Goal: Information Seeking & Learning: Learn about a topic

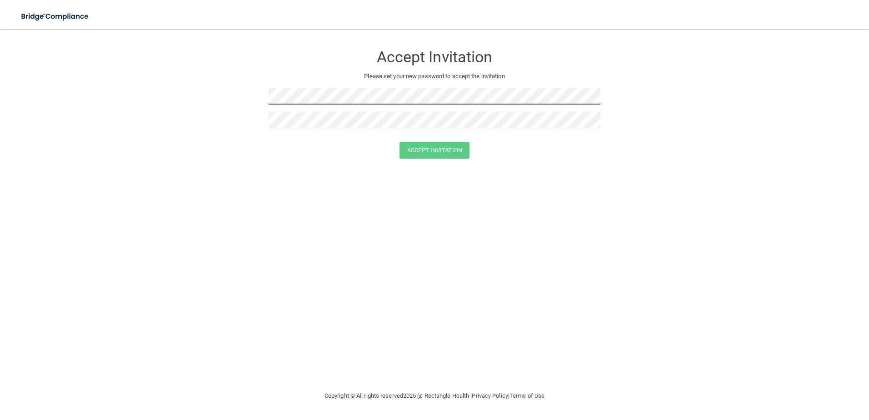
click at [244, 87] on form "Accept Invitation Please set your new password to accept the invitation Accept …" at bounding box center [434, 103] width 833 height 131
click at [221, 119] on form "Accept Invitation Please set your new password to accept the invitation Accept …" at bounding box center [434, 103] width 833 height 131
click at [427, 149] on button "Accept Invitation" at bounding box center [435, 150] width 70 height 17
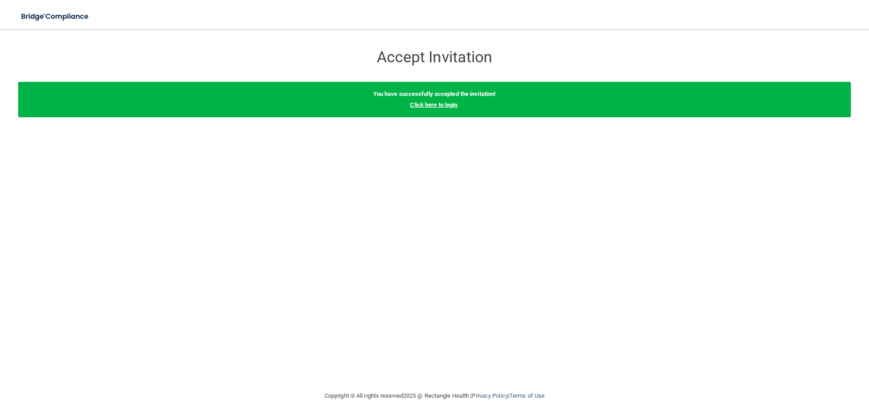
click at [442, 104] on link "Click here to login" at bounding box center [433, 104] width 47 height 7
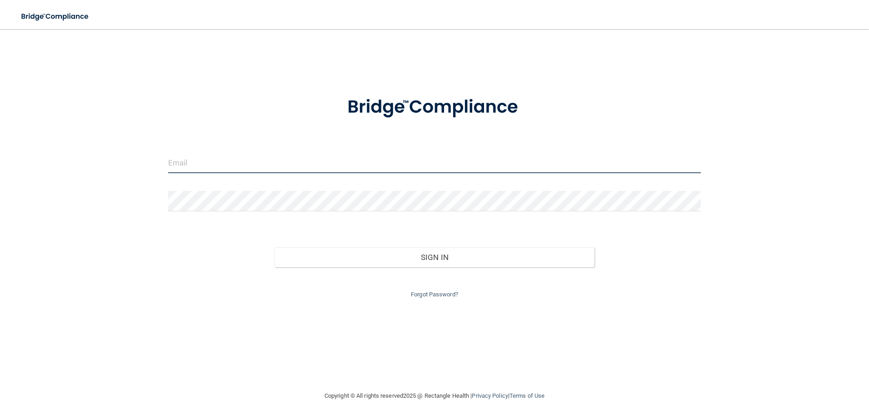
type input "[EMAIL_ADDRESS][DOMAIN_NAME]"
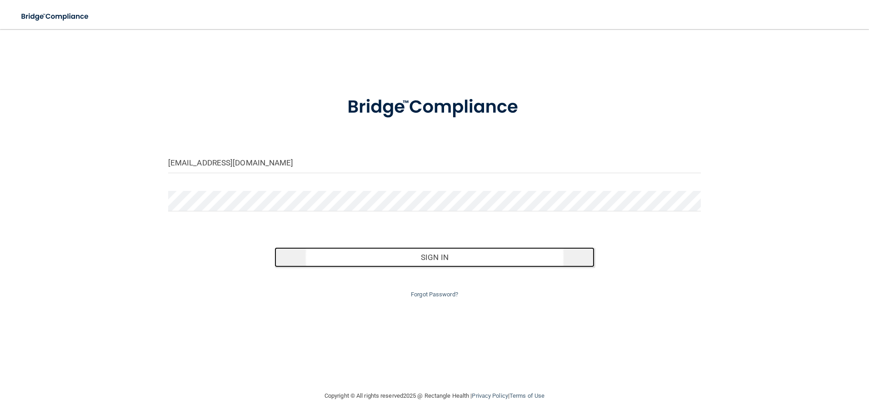
click at [433, 261] on button "Sign In" at bounding box center [435, 257] width 320 height 20
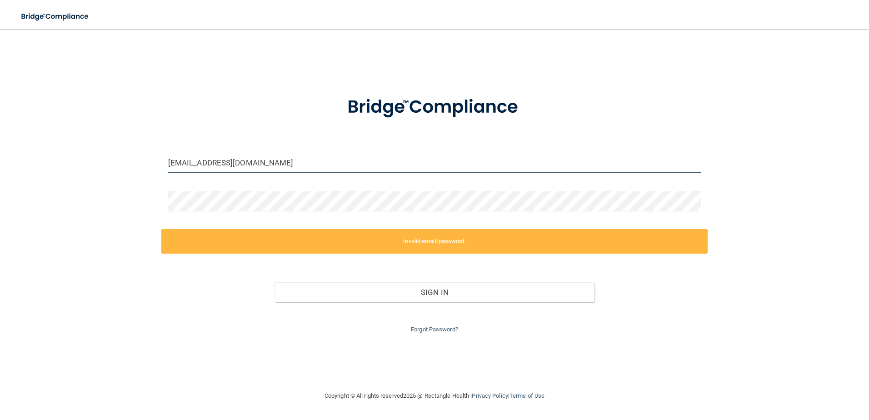
drag, startPoint x: 266, startPoint y: 162, endPoint x: 147, endPoint y: 156, distance: 119.7
click at [156, 157] on div "thinkpinknow@gmail.com Invalid email/password. You don't have permission to acc…" at bounding box center [434, 209] width 833 height 343
click at [134, 156] on div "thinkpinknow@gmail.com Invalid email/password. You don't have permission to acc…" at bounding box center [434, 209] width 833 height 343
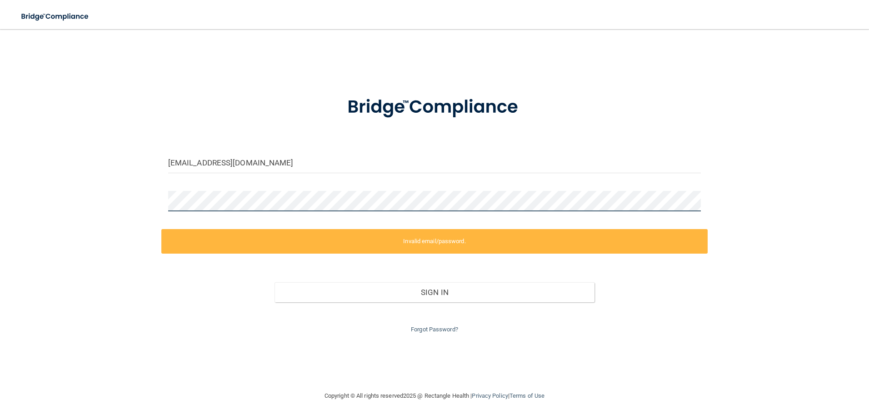
click at [153, 197] on div "thinkpinknow@gmail.com Invalid email/password. You don't have permission to acc…" at bounding box center [434, 209] width 833 height 343
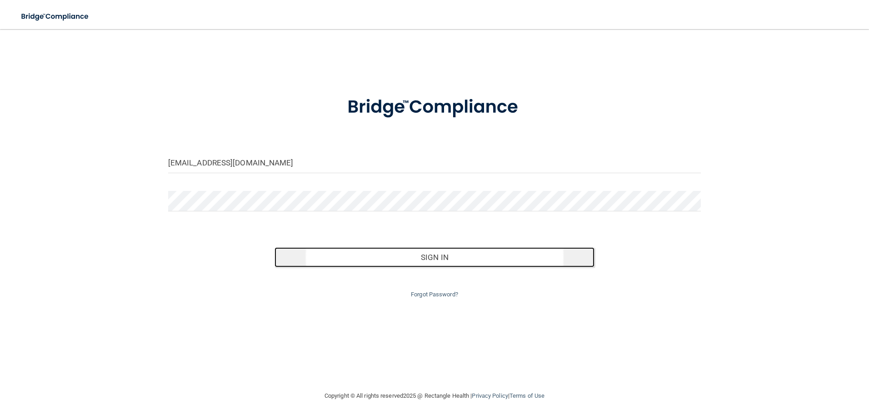
click at [433, 258] on button "Sign In" at bounding box center [435, 257] width 320 height 20
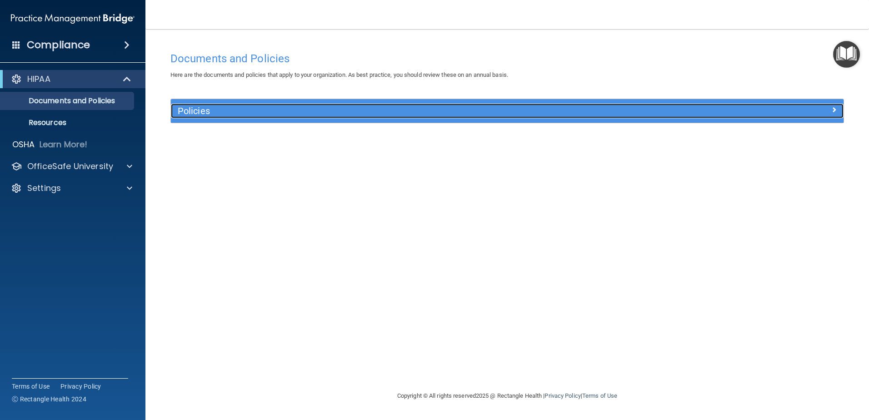
click at [806, 108] on div at bounding box center [760, 109] width 168 height 11
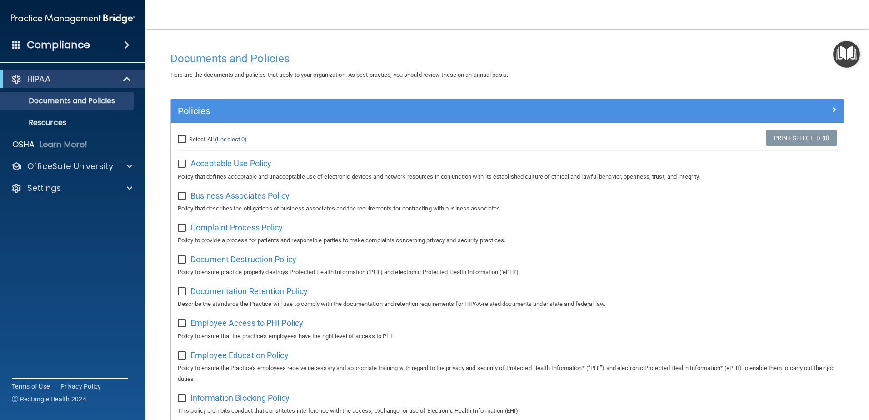
click at [184, 140] on input "Select All (Unselect 0) Unselect All" at bounding box center [183, 139] width 10 height 7
checkbox input "true"
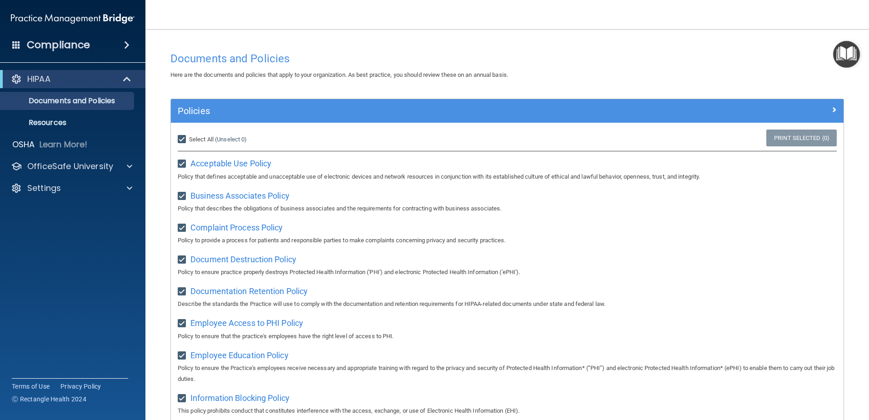
checkbox input "true"
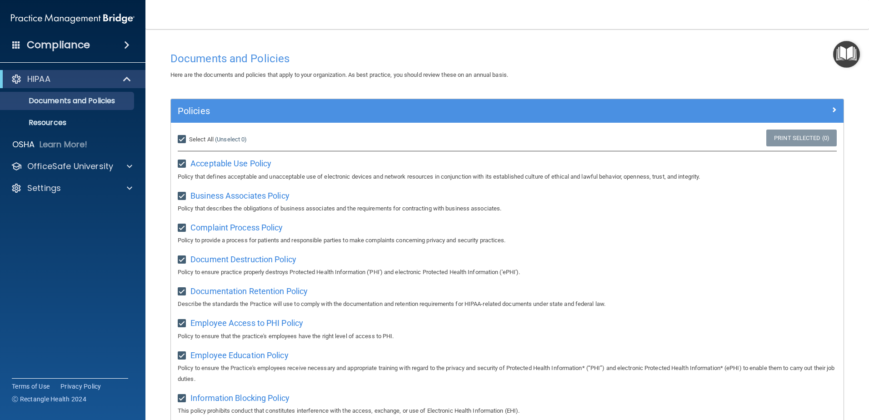
checkbox input "true"
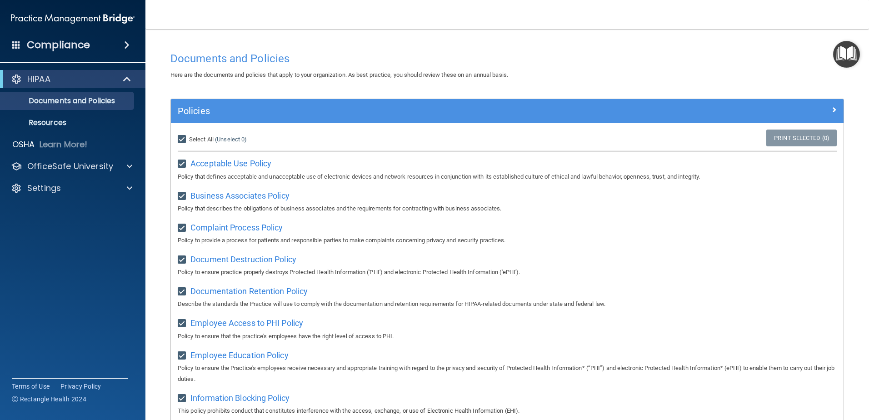
checkbox input "true"
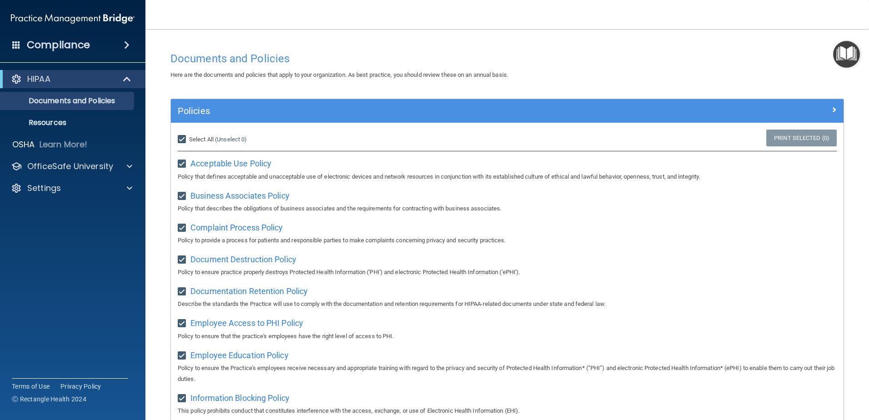
checkbox input "true"
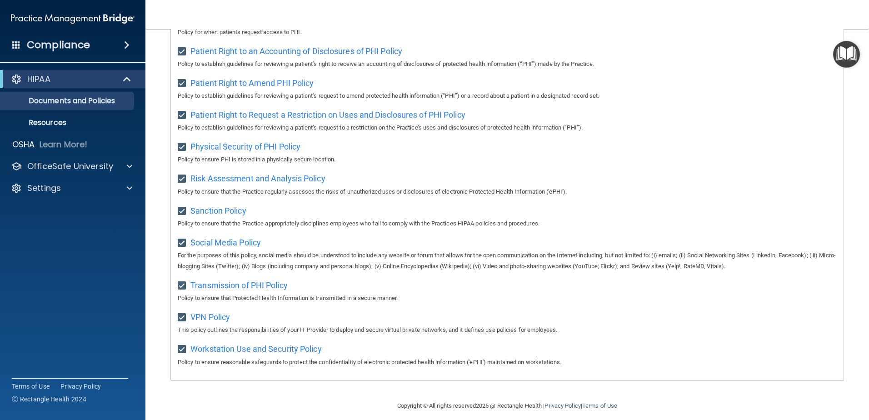
scroll to position [492, 0]
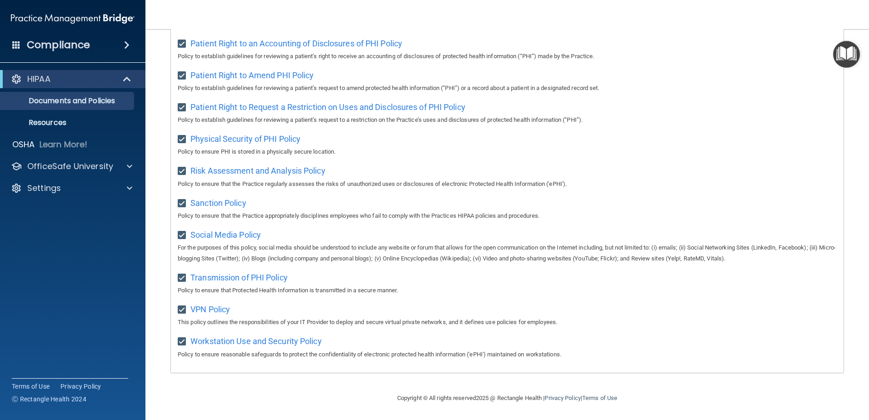
click at [682, 338] on div "Workstation Use and Security Policy Policy to ensure reasonable safeguards to p…" at bounding box center [507, 347] width 659 height 26
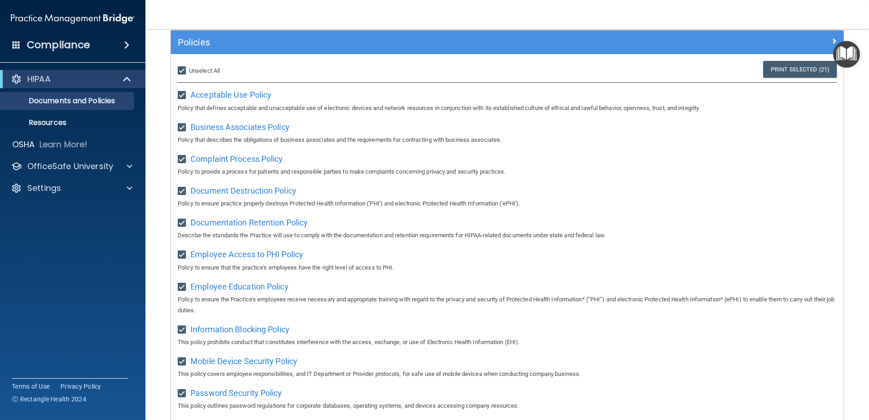
scroll to position [0, 0]
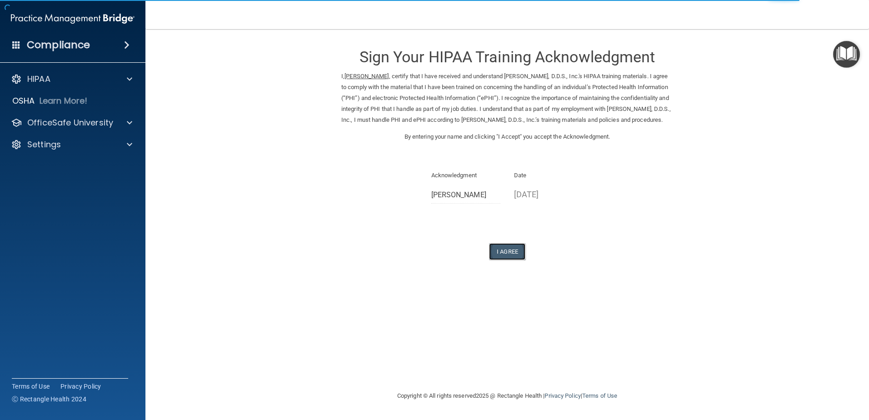
click at [506, 260] on button "I Agree" at bounding box center [507, 251] width 36 height 17
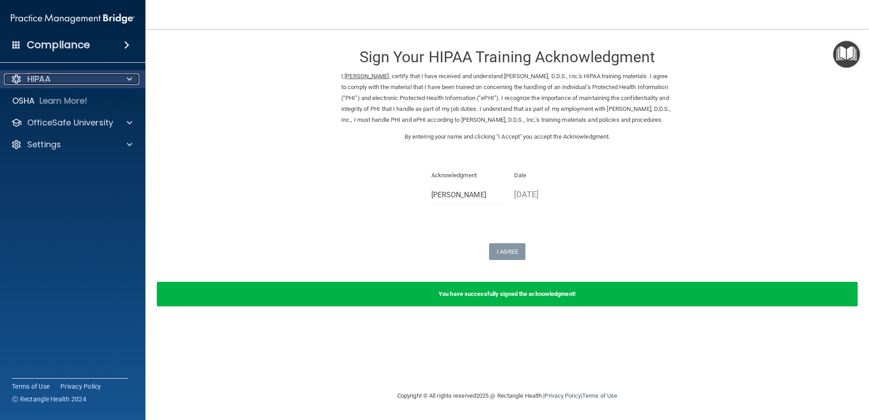
click at [116, 79] on div "HIPAA" at bounding box center [60, 79] width 113 height 11
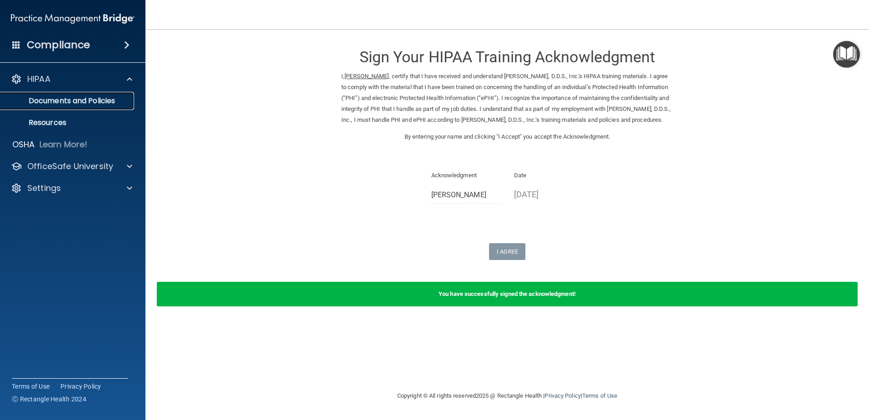
click at [51, 99] on p "Documents and Policies" at bounding box center [68, 100] width 124 height 9
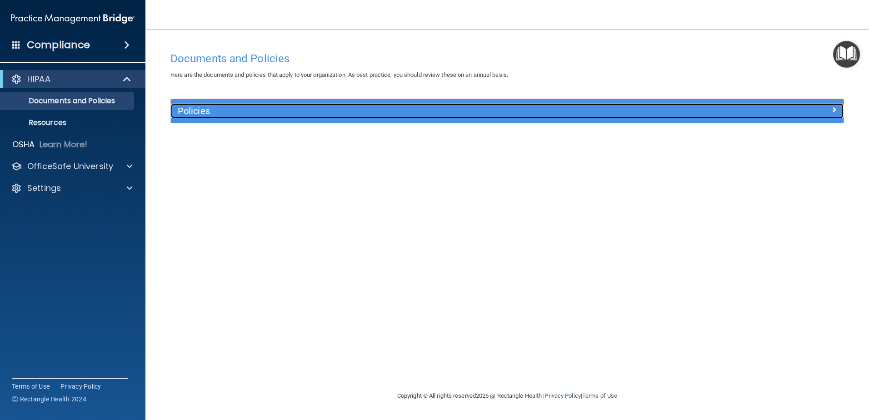
click at [277, 110] on h5 "Policies" at bounding box center [423, 111] width 491 height 10
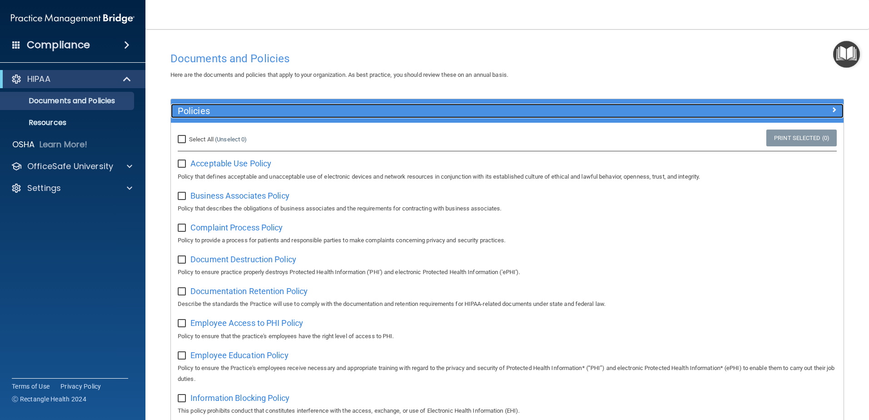
click at [277, 110] on h5 "Policies" at bounding box center [423, 111] width 491 height 10
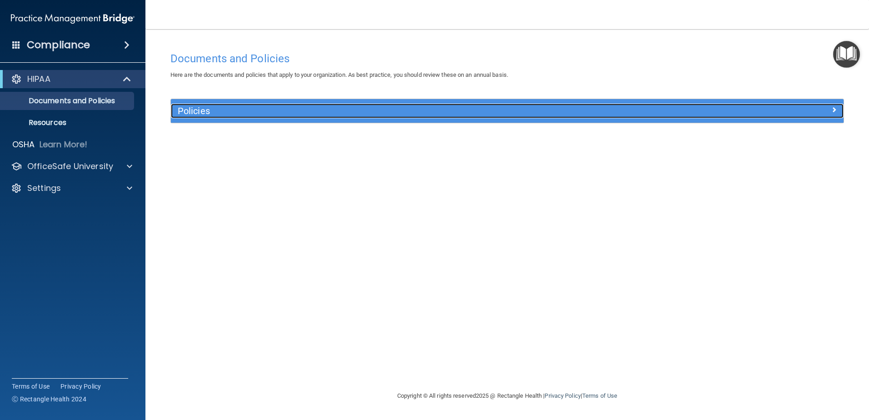
click at [275, 110] on h5 "Policies" at bounding box center [423, 111] width 491 height 10
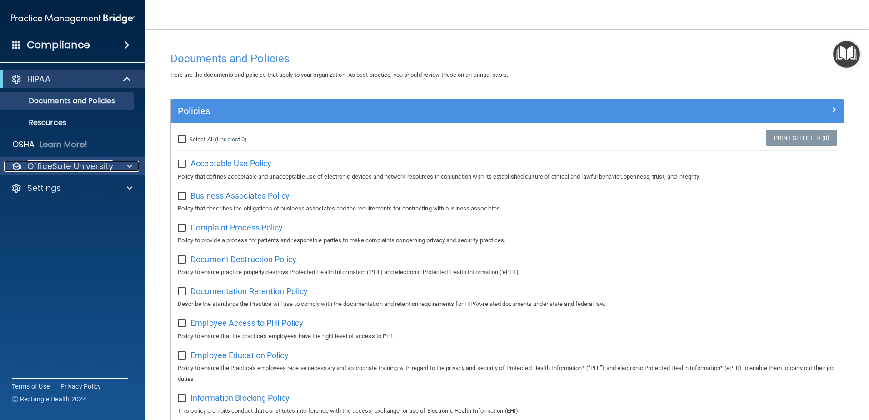
click at [71, 168] on p "OfficeSafe University" at bounding box center [70, 166] width 86 height 11
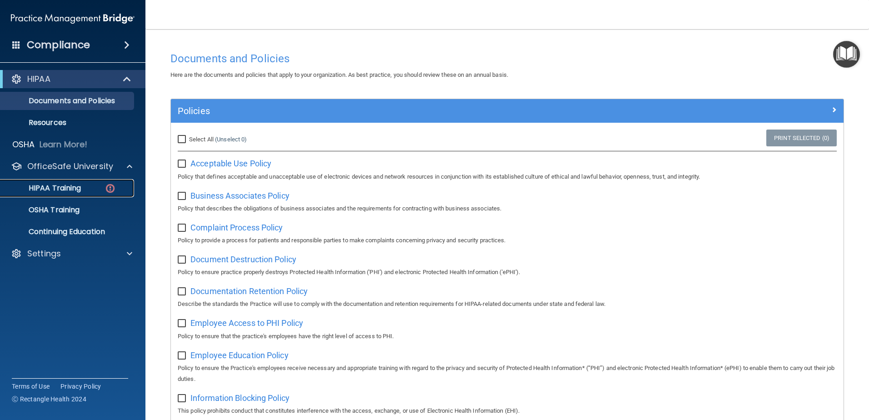
click at [69, 187] on p "HIPAA Training" at bounding box center [43, 188] width 75 height 9
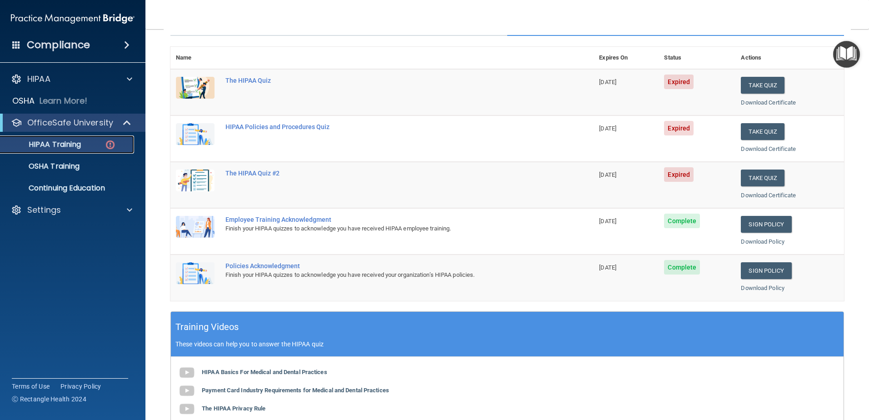
scroll to position [45, 0]
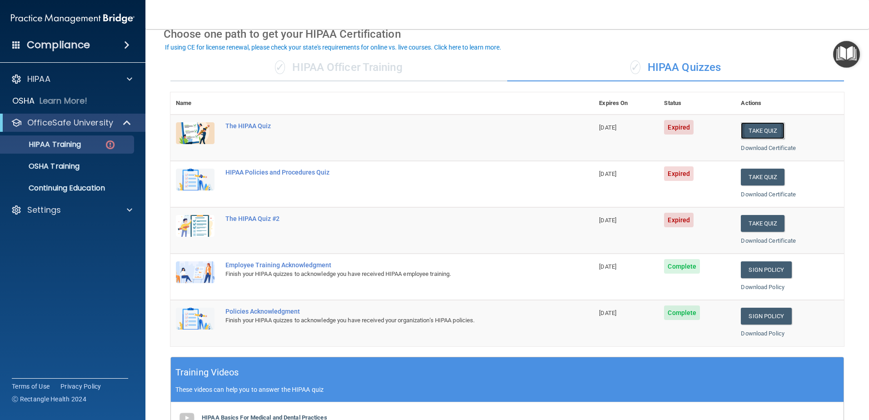
click at [749, 128] on button "Take Quiz" at bounding box center [763, 130] width 44 height 17
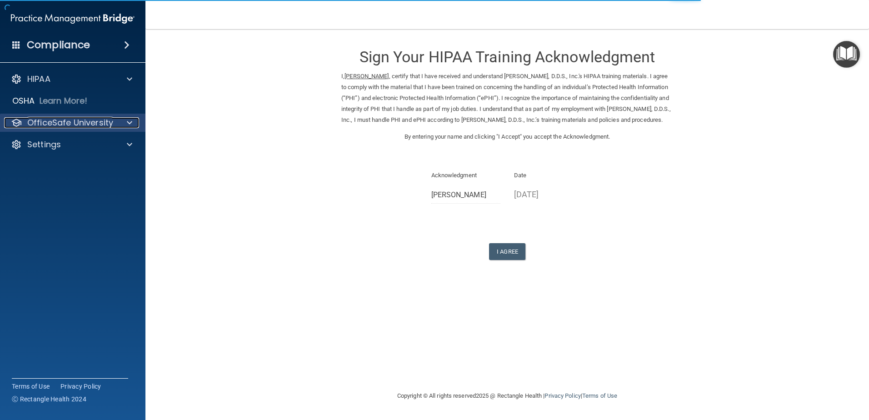
click at [40, 120] on p "OfficeSafe University" at bounding box center [70, 122] width 86 height 11
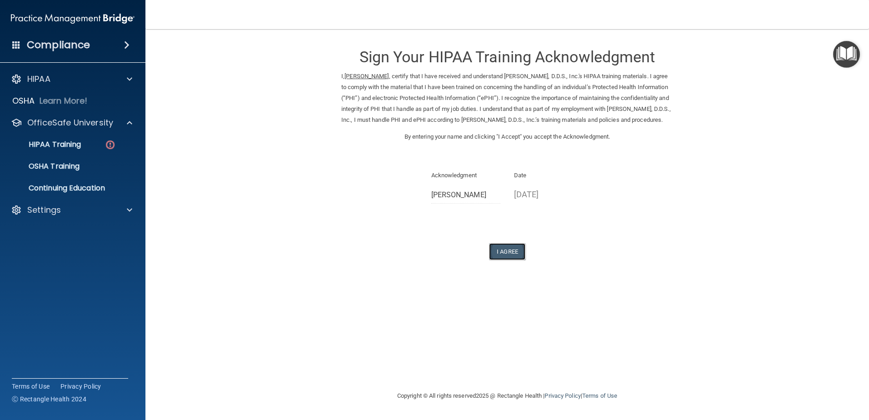
click at [508, 260] on button "I Agree" at bounding box center [507, 251] width 36 height 17
click at [506, 260] on button "I Agree" at bounding box center [507, 251] width 36 height 17
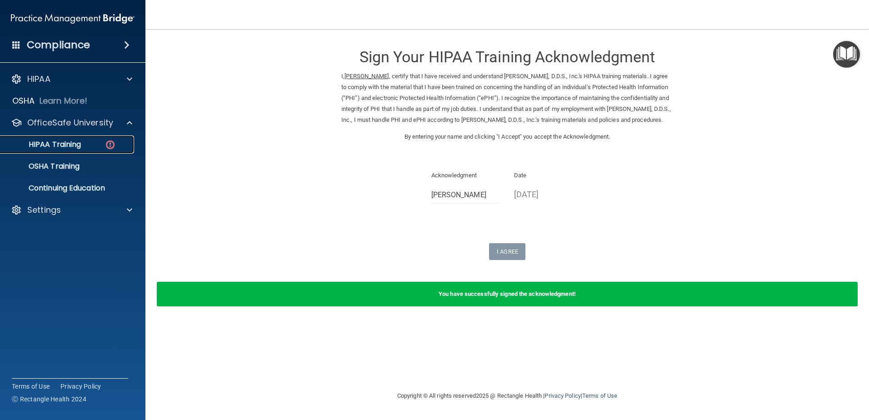
click at [57, 142] on p "HIPAA Training" at bounding box center [43, 144] width 75 height 9
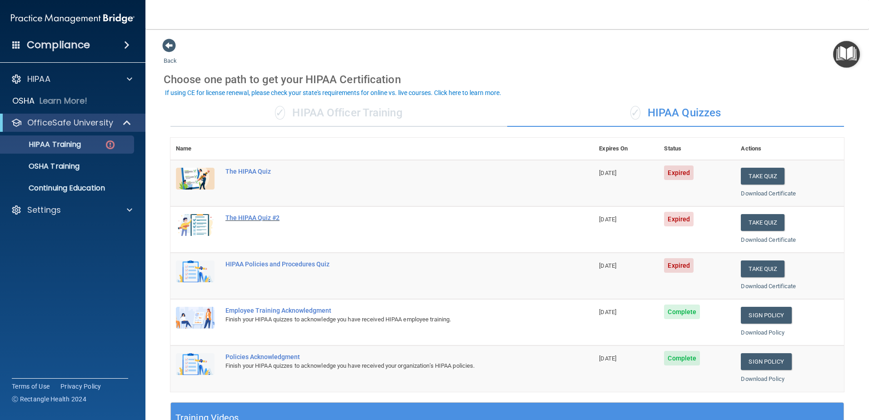
click at [249, 217] on div "The HIPAA Quiz #2" at bounding box center [387, 217] width 323 height 7
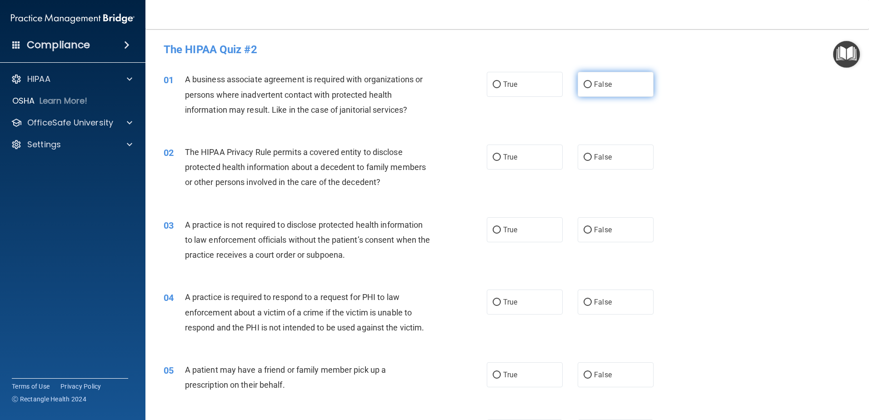
click at [584, 85] on input "False" at bounding box center [588, 84] width 8 height 7
radio input "true"
click at [493, 158] on input "True" at bounding box center [497, 157] width 8 height 7
radio input "true"
click at [584, 229] on input "False" at bounding box center [588, 230] width 8 height 7
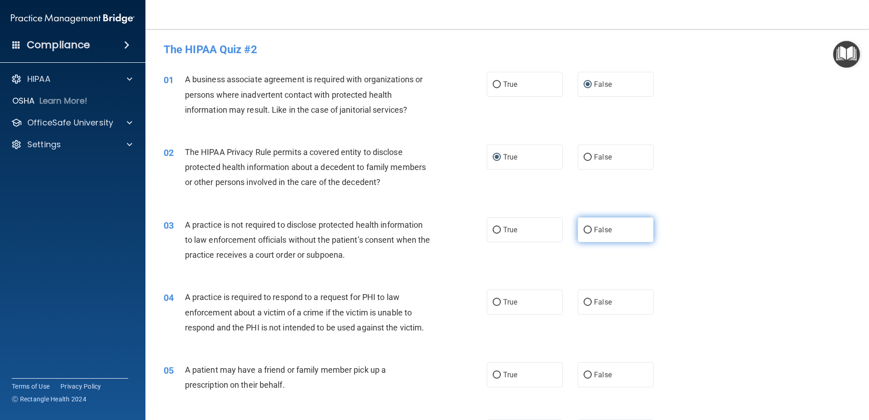
radio input "true"
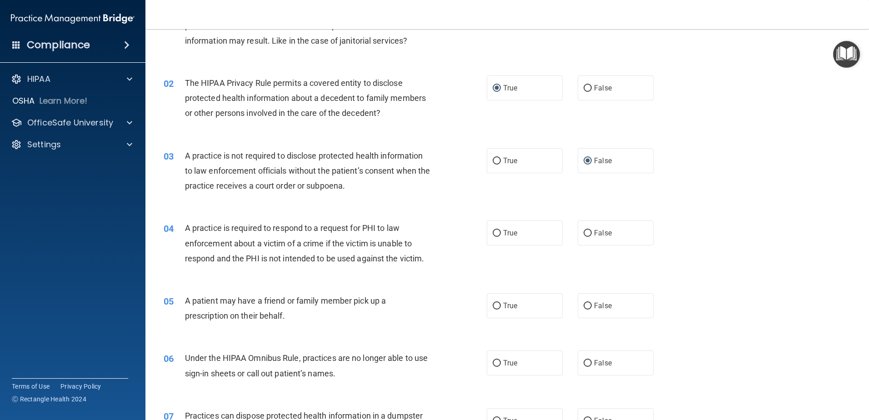
scroll to position [91, 0]
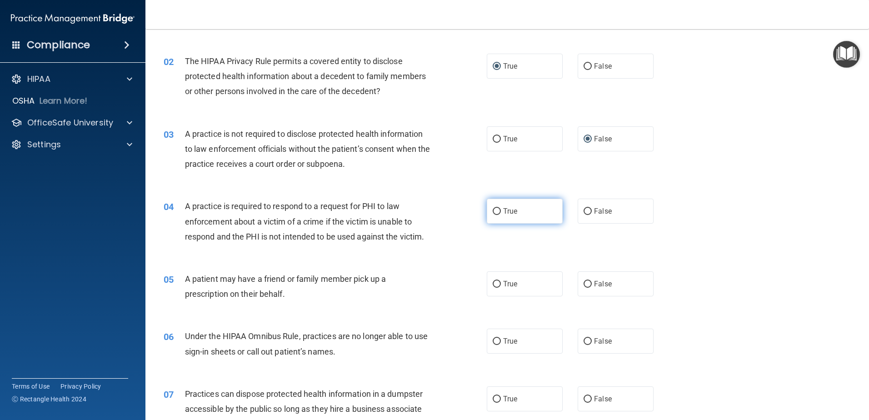
click at [494, 210] on input "True" at bounding box center [497, 211] width 8 height 7
radio input "true"
click at [493, 282] on input "True" at bounding box center [497, 284] width 8 height 7
radio input "true"
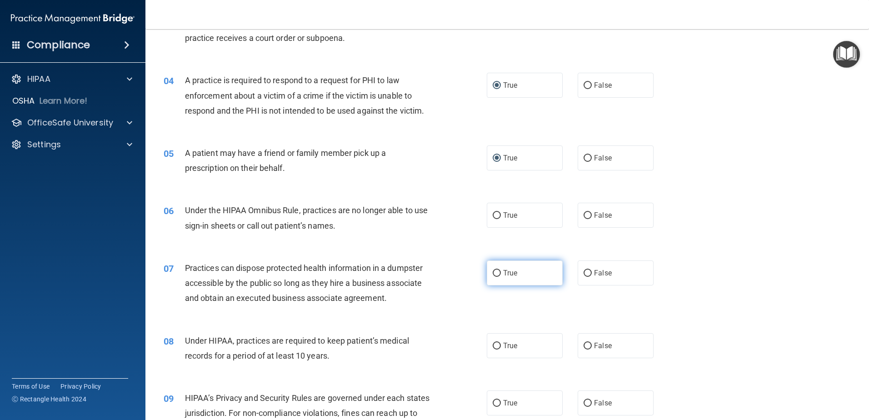
scroll to position [227, 0]
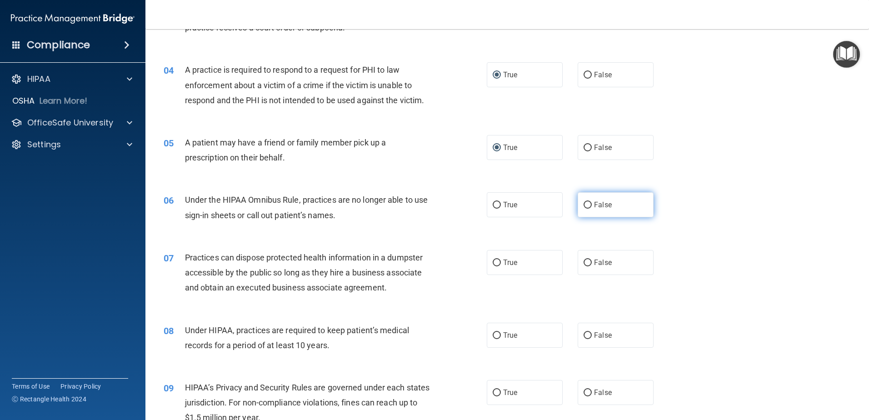
click at [585, 204] on input "False" at bounding box center [588, 205] width 8 height 7
radio input "true"
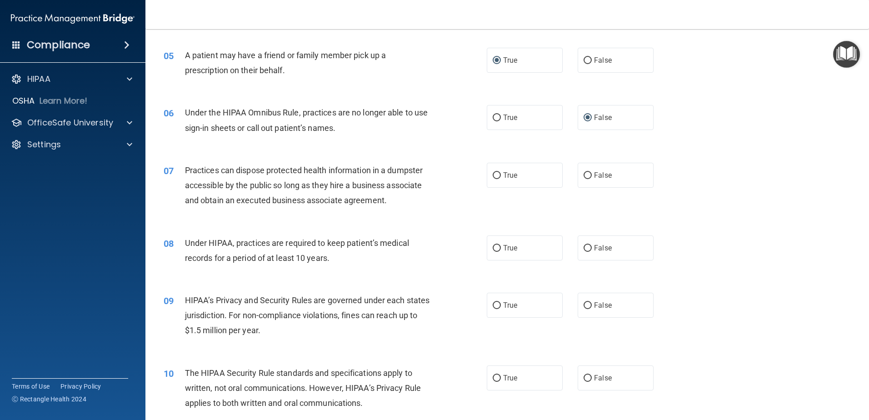
scroll to position [318, 0]
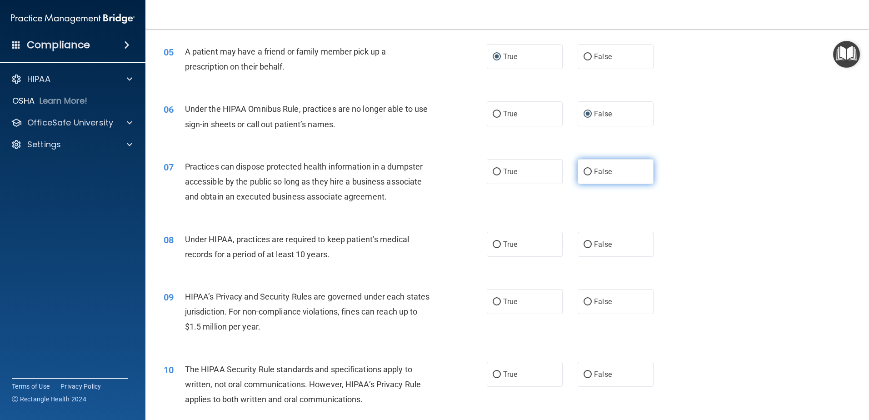
click at [585, 171] on input "False" at bounding box center [588, 172] width 8 height 7
radio input "true"
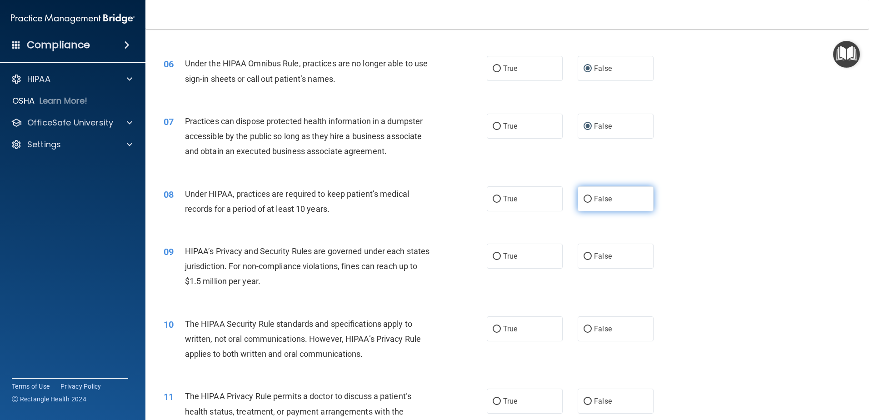
click at [585, 196] on input "False" at bounding box center [588, 199] width 8 height 7
radio input "true"
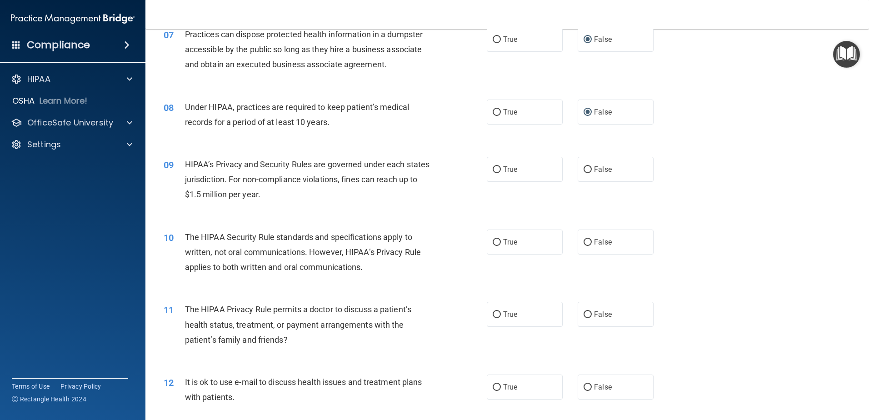
scroll to position [455, 0]
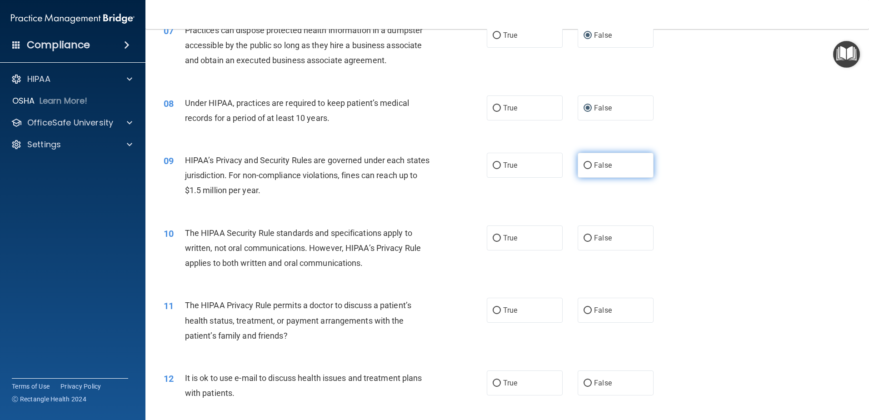
click at [587, 165] on input "False" at bounding box center [588, 165] width 8 height 7
radio input "true"
click at [493, 236] on input "True" at bounding box center [497, 238] width 8 height 7
radio input "true"
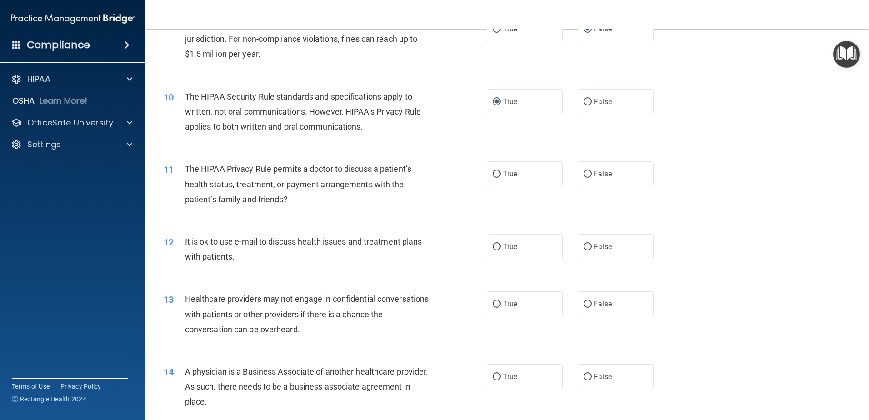
scroll to position [637, 0]
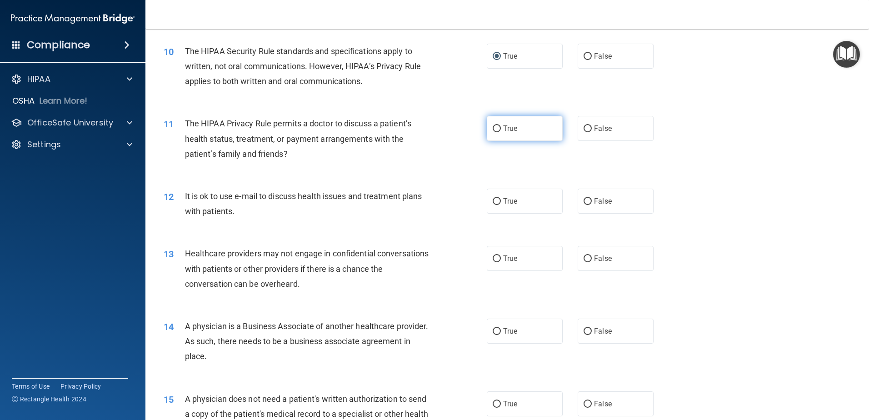
click at [493, 126] on input "True" at bounding box center [497, 128] width 8 height 7
radio input "true"
click at [496, 201] on input "True" at bounding box center [497, 201] width 8 height 7
radio input "true"
click at [584, 256] on input "False" at bounding box center [588, 259] width 8 height 7
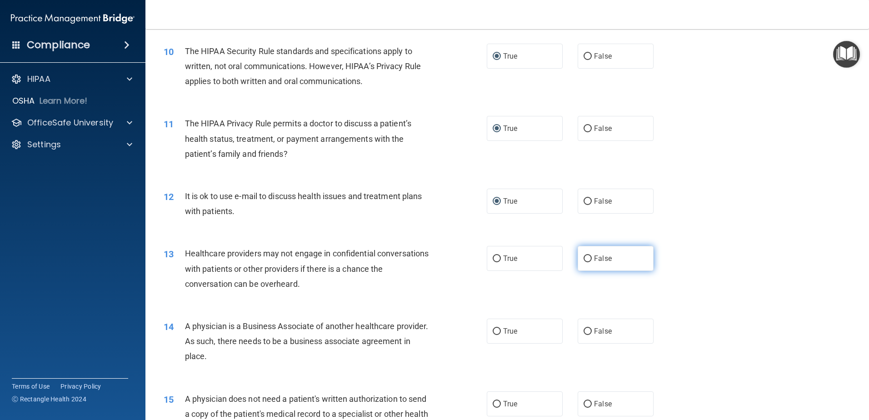
radio input "true"
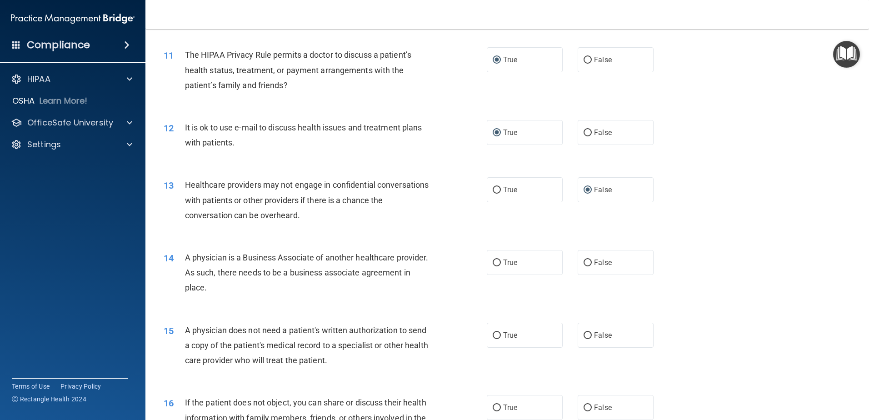
scroll to position [728, 0]
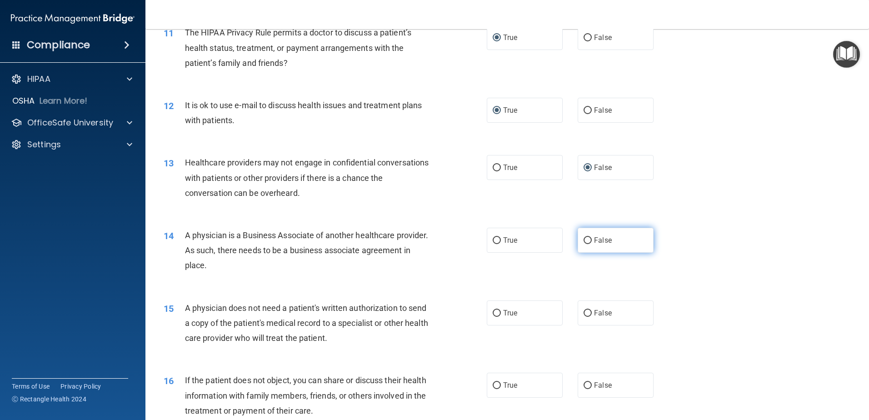
click at [586, 241] on input "False" at bounding box center [588, 240] width 8 height 7
radio input "true"
click at [495, 313] on input "True" at bounding box center [497, 313] width 8 height 7
radio input "true"
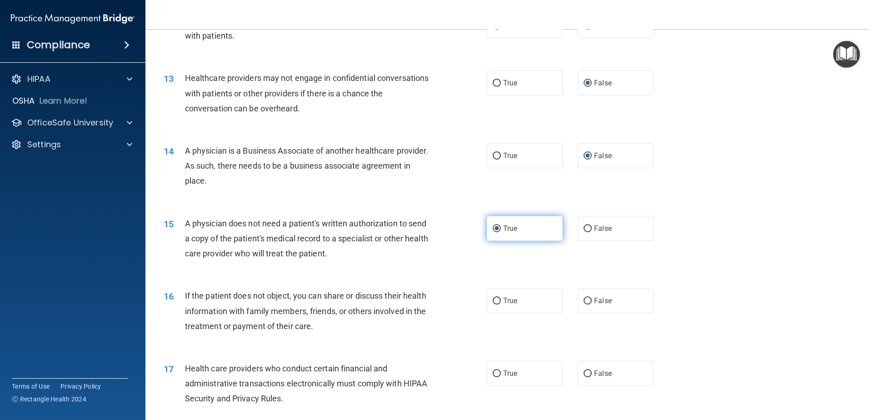
scroll to position [818, 0]
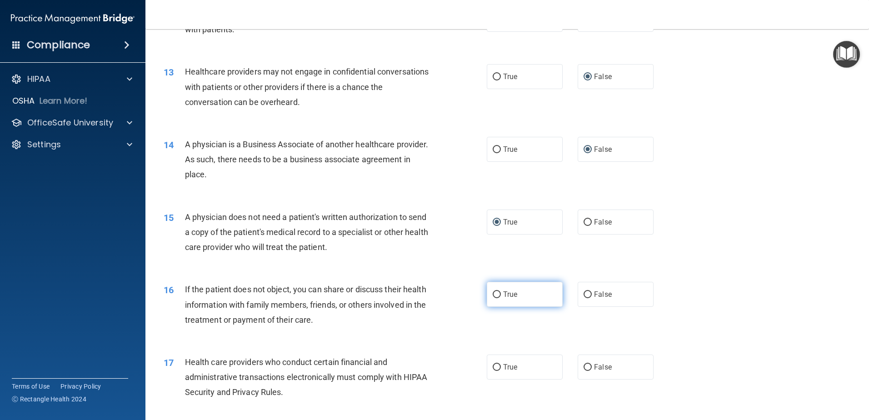
click at [496, 294] on input "True" at bounding box center [497, 294] width 8 height 7
radio input "true"
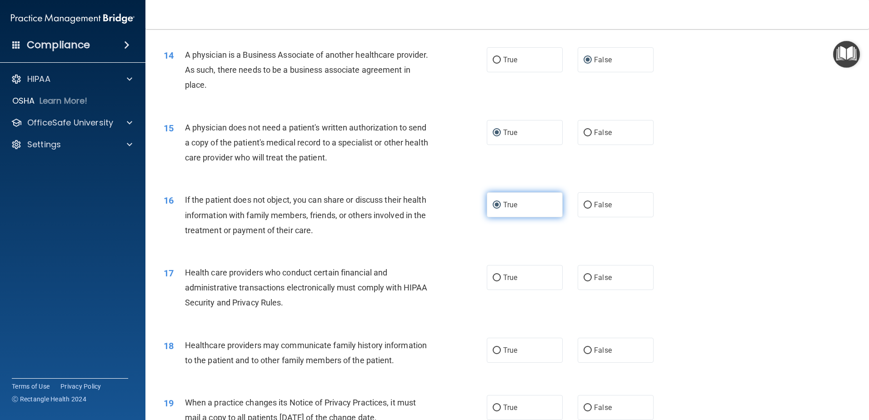
scroll to position [955, 0]
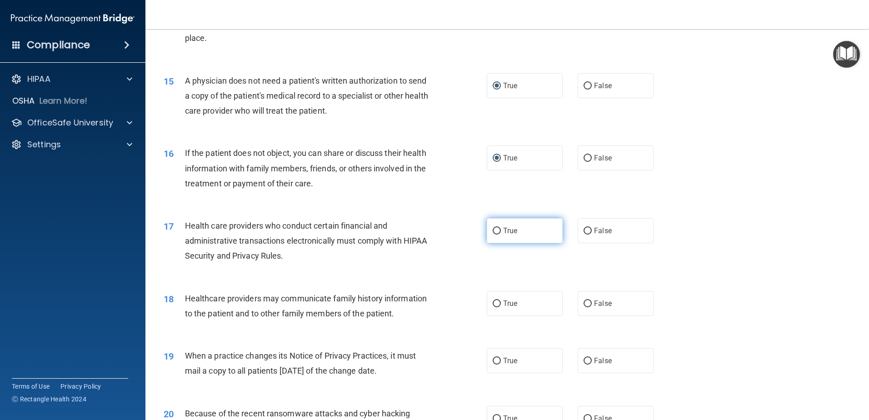
click at [500, 231] on label "True" at bounding box center [525, 230] width 76 height 25
click at [500, 231] on input "True" at bounding box center [497, 231] width 8 height 7
radio input "true"
click at [584, 302] on input "False" at bounding box center [588, 304] width 8 height 7
radio input "true"
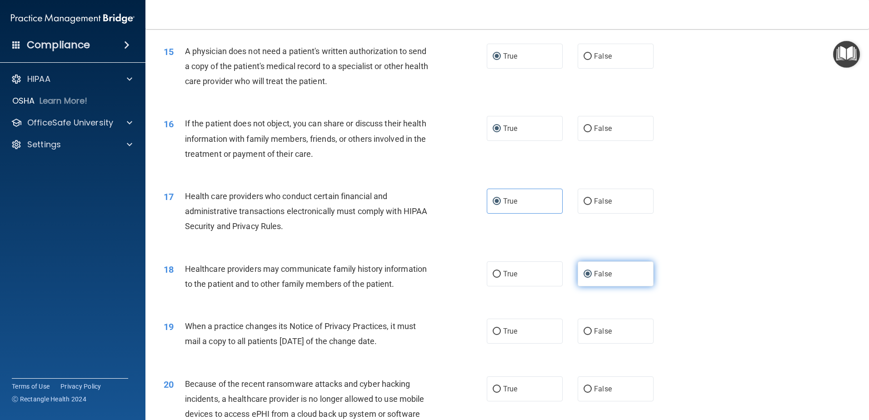
scroll to position [1000, 0]
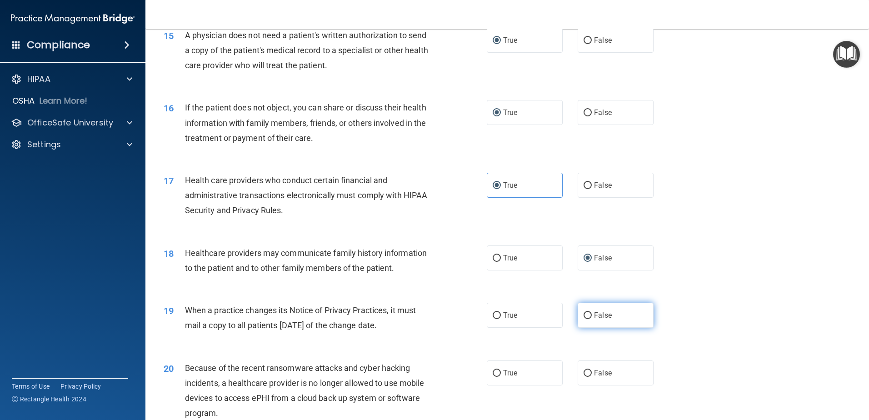
click at [584, 312] on input "False" at bounding box center [588, 315] width 8 height 7
radio input "true"
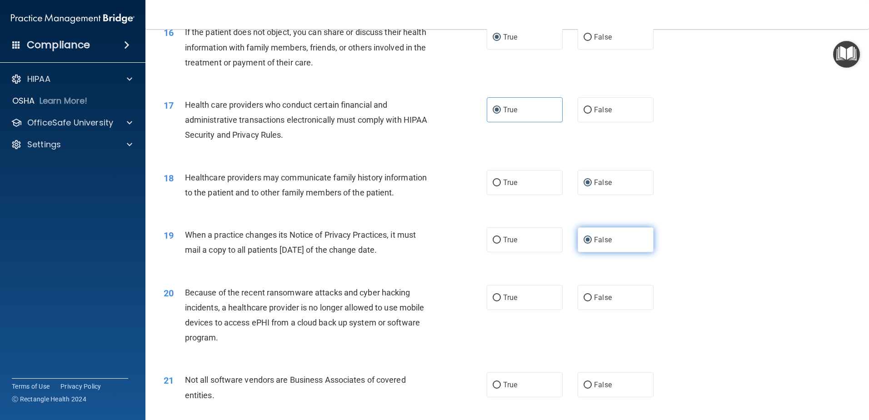
scroll to position [1091, 0]
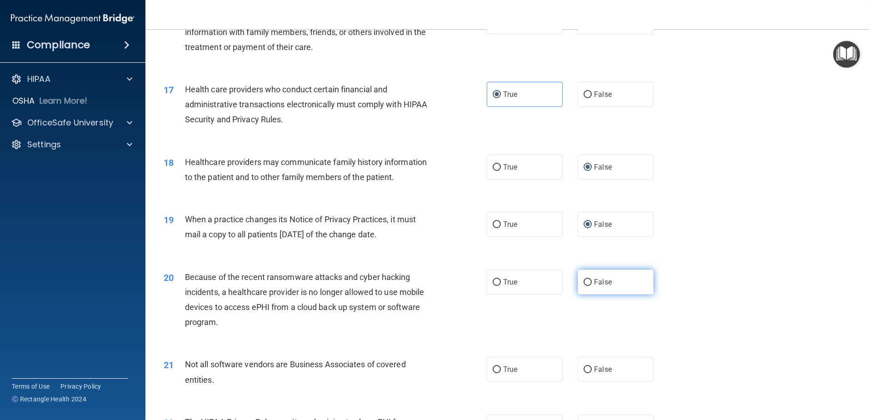
click at [579, 280] on label "False" at bounding box center [616, 282] width 76 height 25
click at [584, 280] on input "False" at bounding box center [588, 282] width 8 height 7
radio input "true"
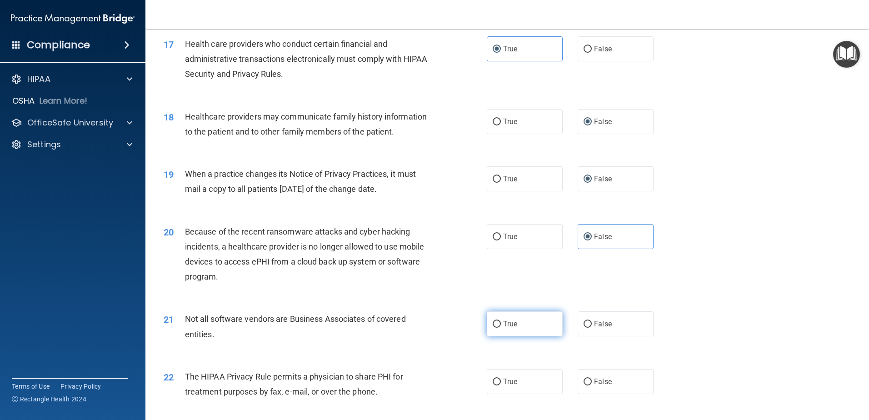
click at [493, 321] on input "True" at bounding box center [497, 324] width 8 height 7
radio input "true"
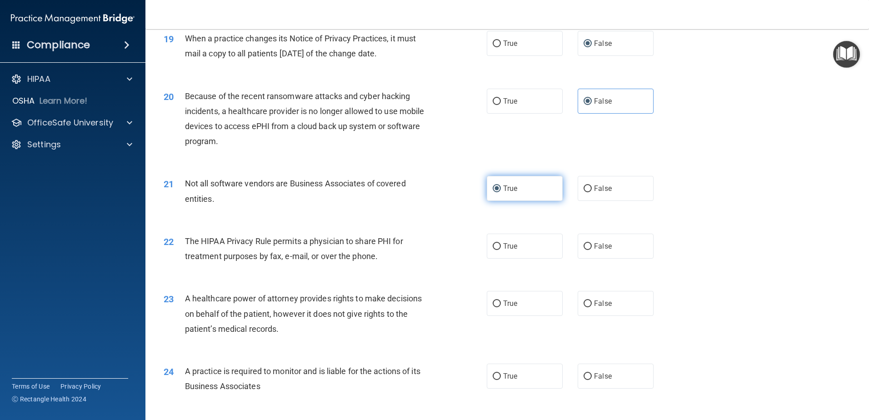
scroll to position [1273, 0]
click at [493, 246] on input "True" at bounding box center [497, 245] width 8 height 7
radio input "true"
click at [584, 305] on input "False" at bounding box center [588, 303] width 8 height 7
radio input "true"
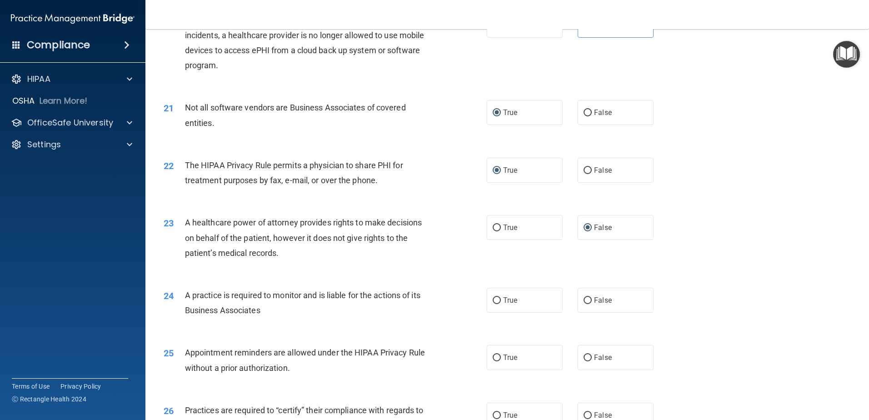
scroll to position [1364, 0]
